Goal: Task Accomplishment & Management: Complete application form

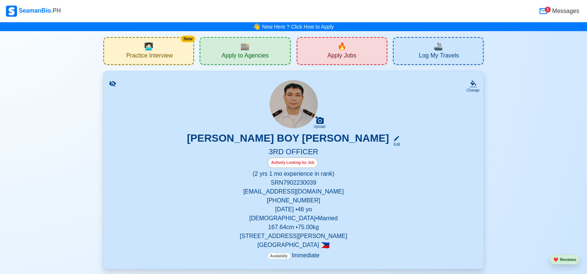
click at [265, 56] on span "Apply to Agencies" at bounding box center [244, 56] width 47 height 9
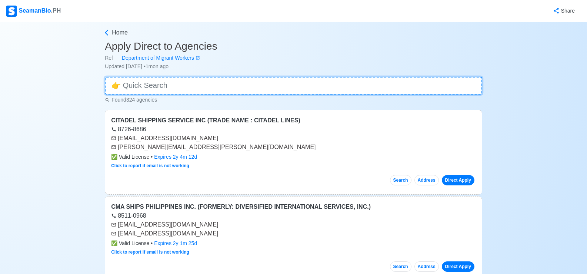
click at [198, 86] on input at bounding box center [293, 86] width 377 height 18
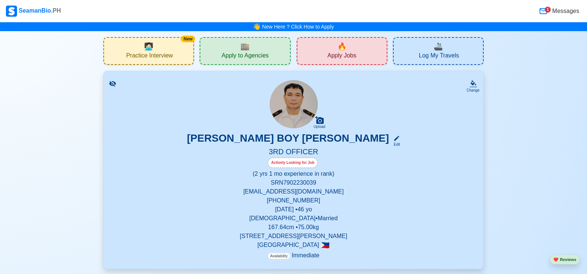
click at [332, 56] on span "Apply Jobs" at bounding box center [341, 56] width 29 height 9
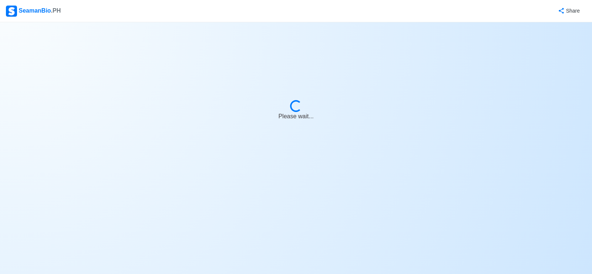
select select "3rd Officer"
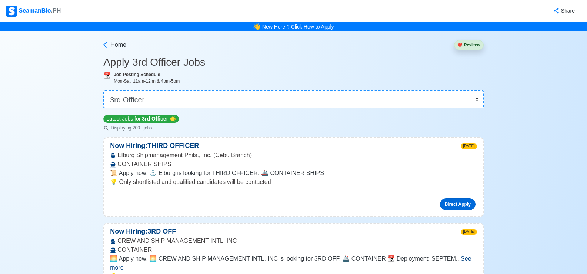
click at [454, 205] on link "Direct Apply" at bounding box center [458, 204] width 36 height 12
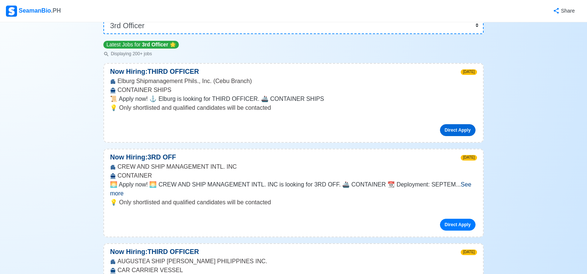
click at [446, 131] on link "Direct Apply" at bounding box center [458, 130] width 36 height 12
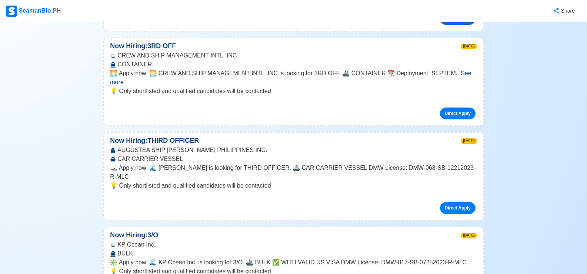
scroll to position [111, 0]
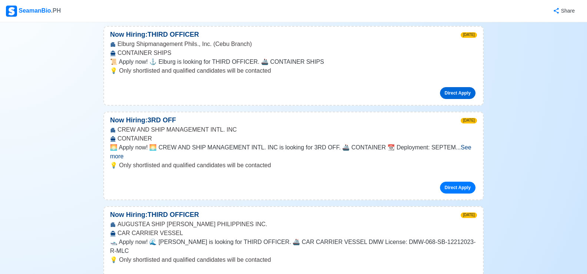
click at [447, 93] on link "Direct Apply" at bounding box center [458, 93] width 36 height 12
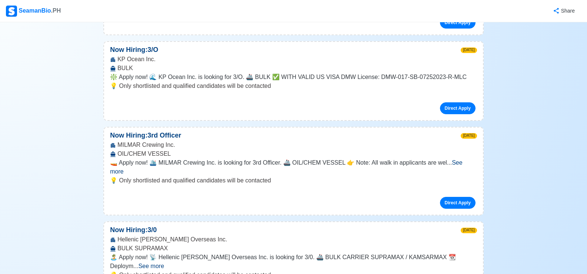
scroll to position [259, 0]
